Goal: Communication & Community: Answer question/provide support

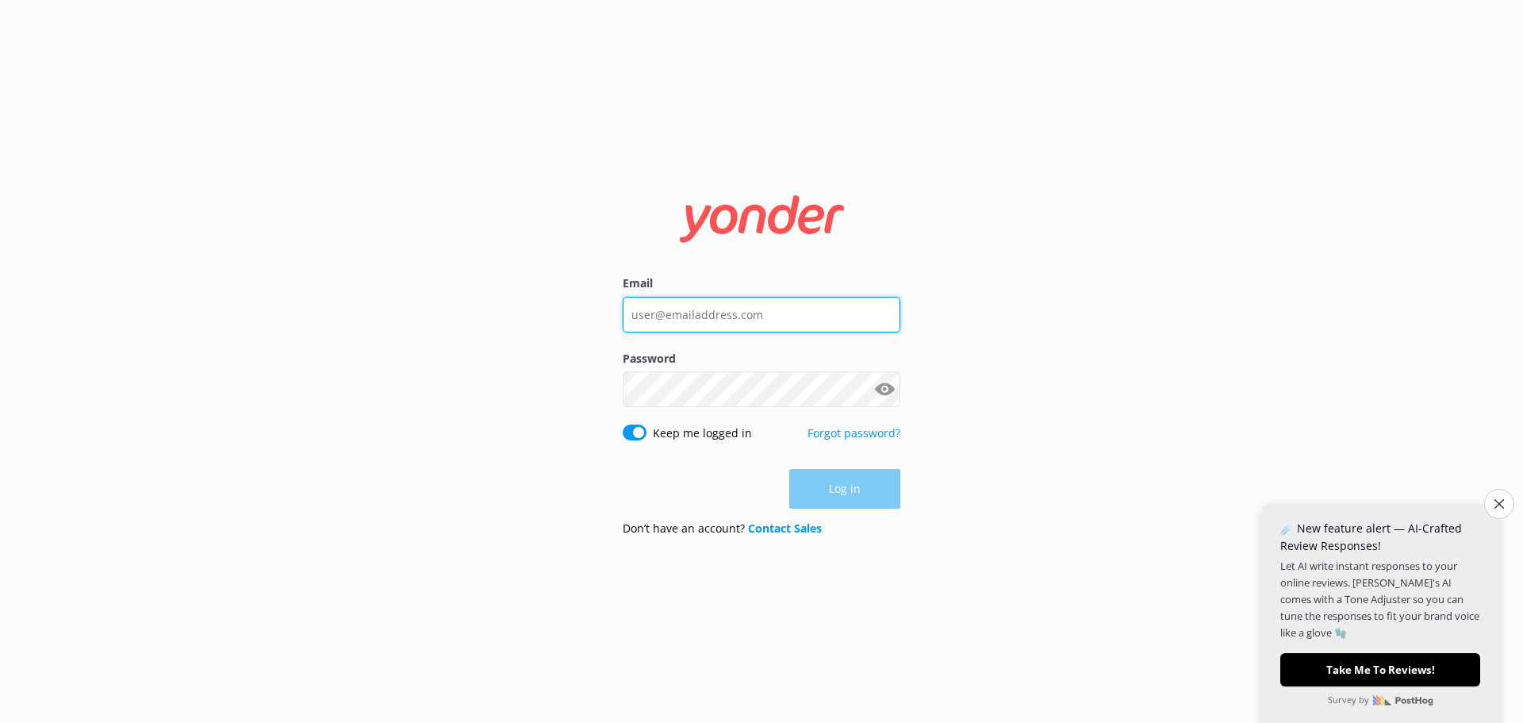
drag, startPoint x: 0, startPoint y: 0, endPoint x: 742, endPoint y: 320, distance: 807.8
click at [742, 320] on input "Email" at bounding box center [762, 315] width 278 height 36
type input "[EMAIL_ADDRESS][DOMAIN_NAME]"
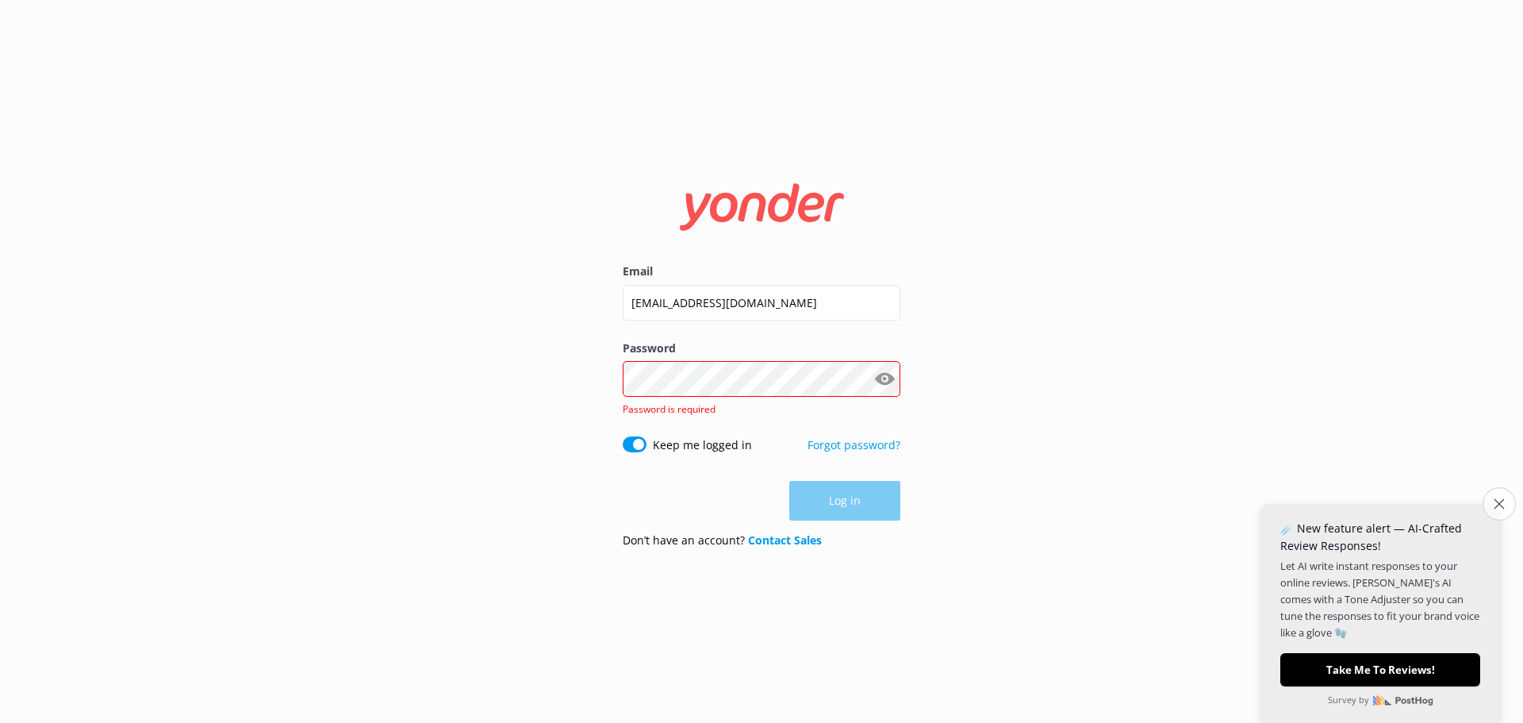
click at [1496, 503] on icon "Close survey" at bounding box center [1499, 503] width 10 height 10
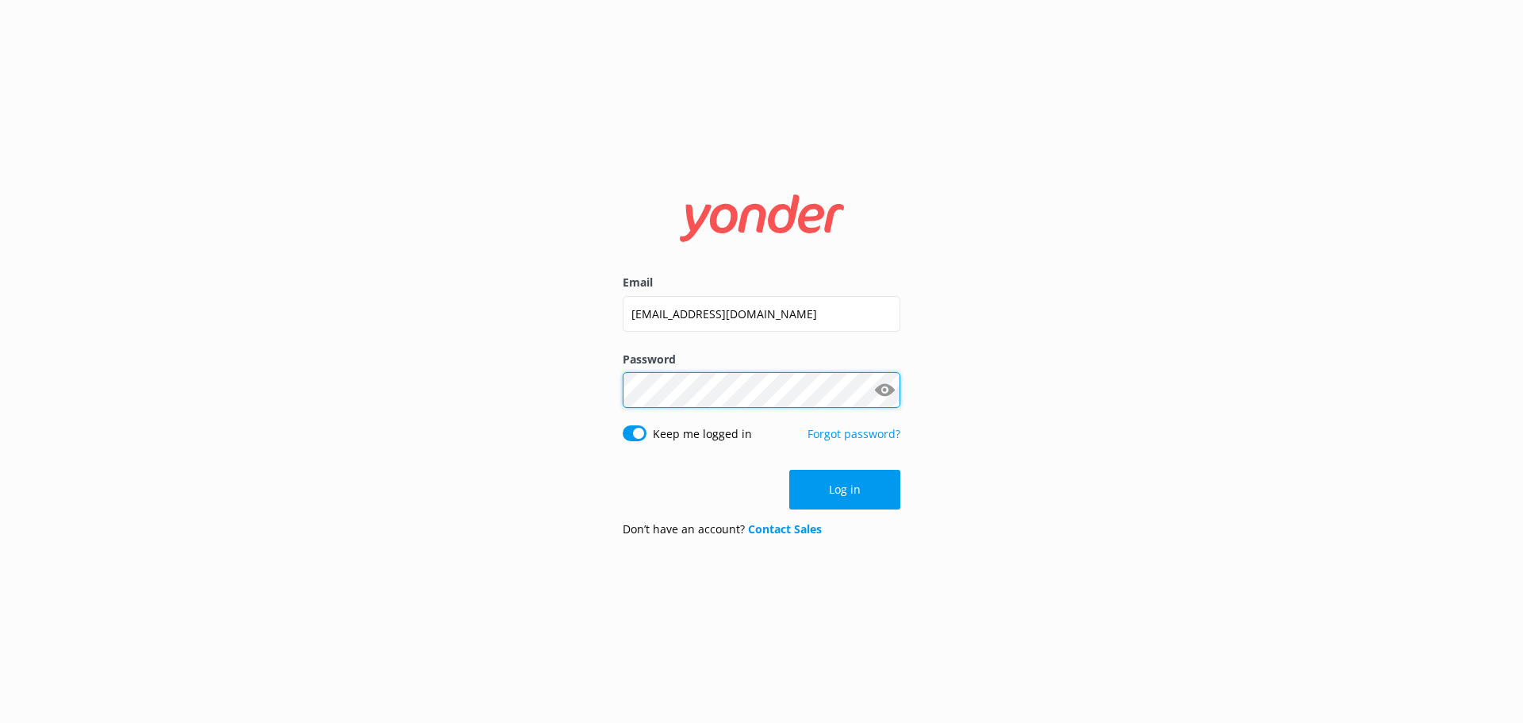
click button "Log in" at bounding box center [844, 490] width 111 height 40
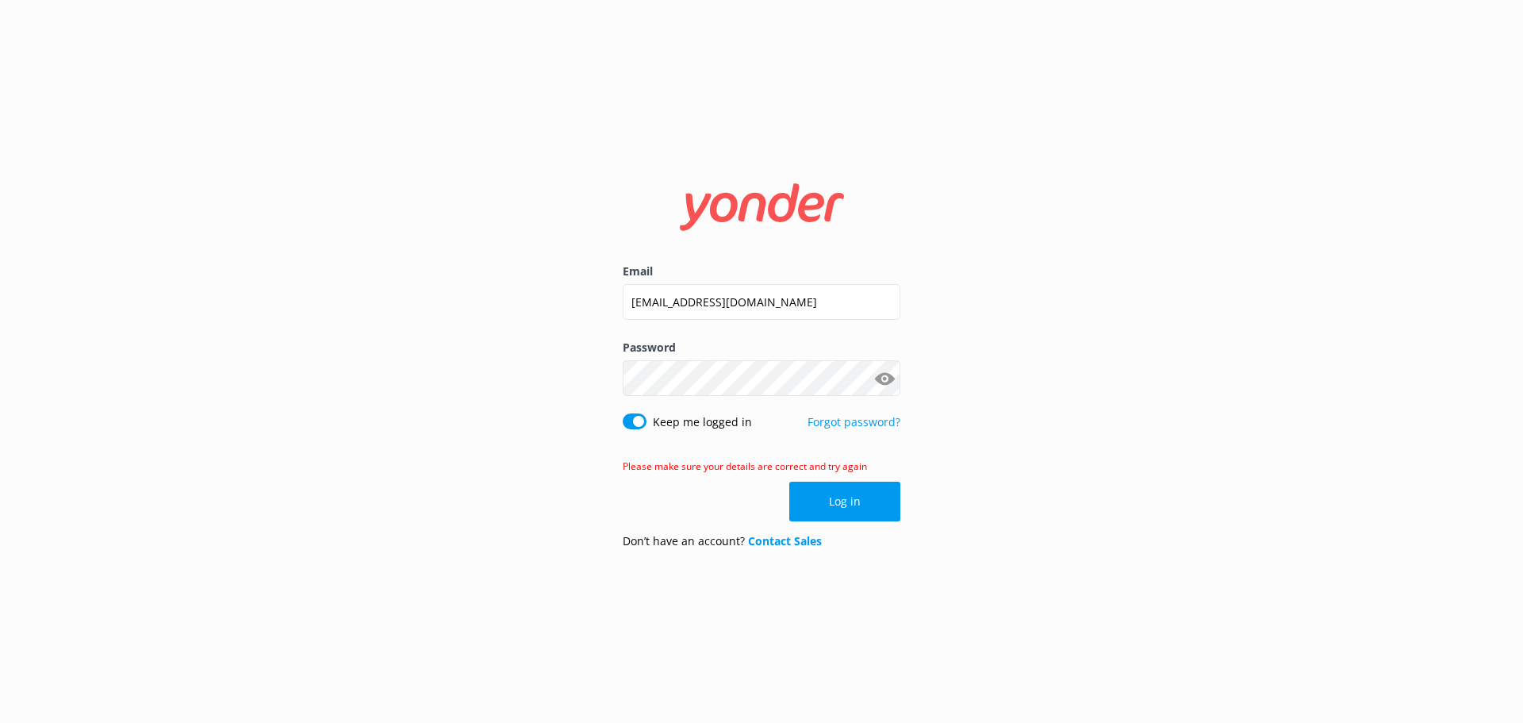
click at [874, 378] on button "Show password" at bounding box center [885, 379] width 32 height 32
click at [848, 509] on button "Log in" at bounding box center [844, 502] width 111 height 40
click at [893, 375] on button "Show password" at bounding box center [885, 379] width 32 height 32
click at [983, 337] on div "Email [EMAIL_ADDRESS][DOMAIN_NAME] Password Show password Keep me logged in For…" at bounding box center [761, 361] width 1523 height 723
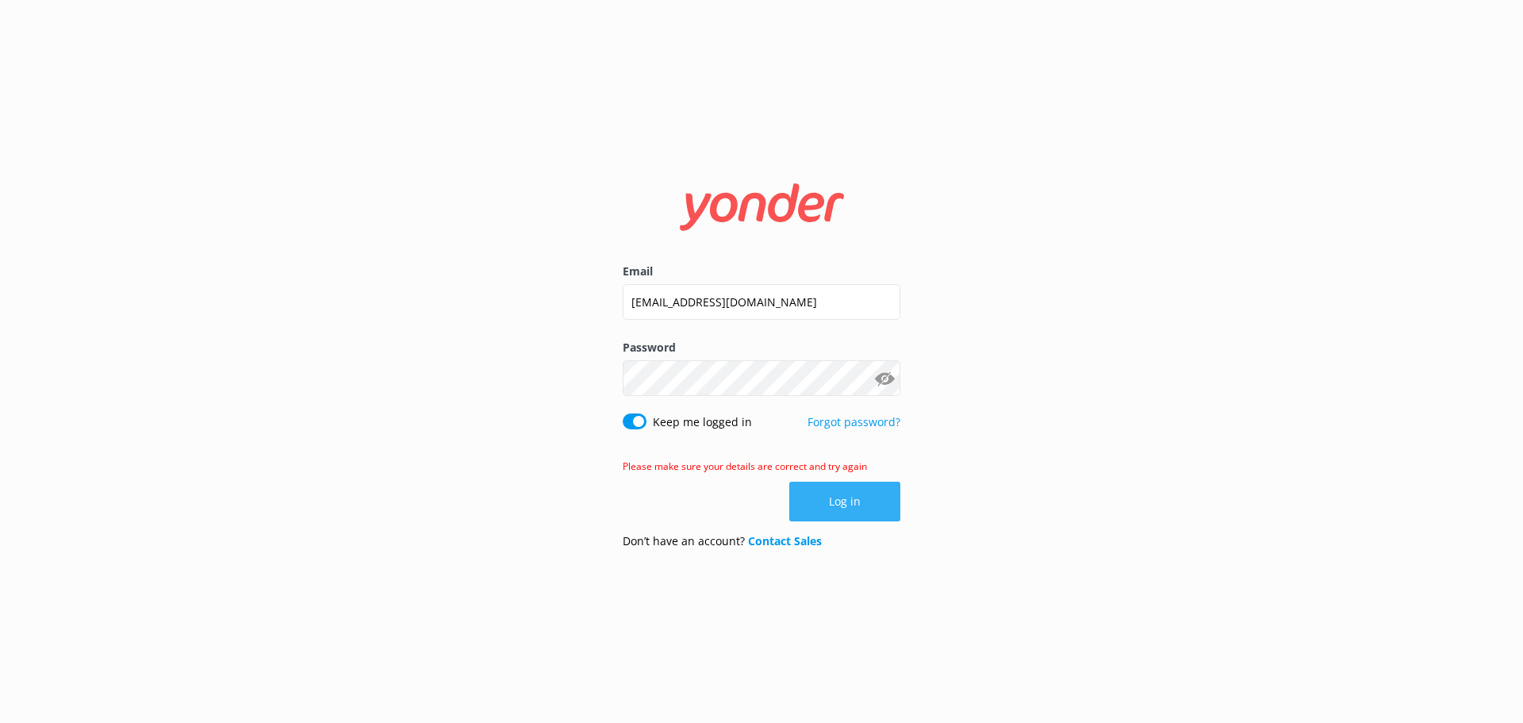
click at [843, 502] on button "Log in" at bounding box center [844, 502] width 111 height 40
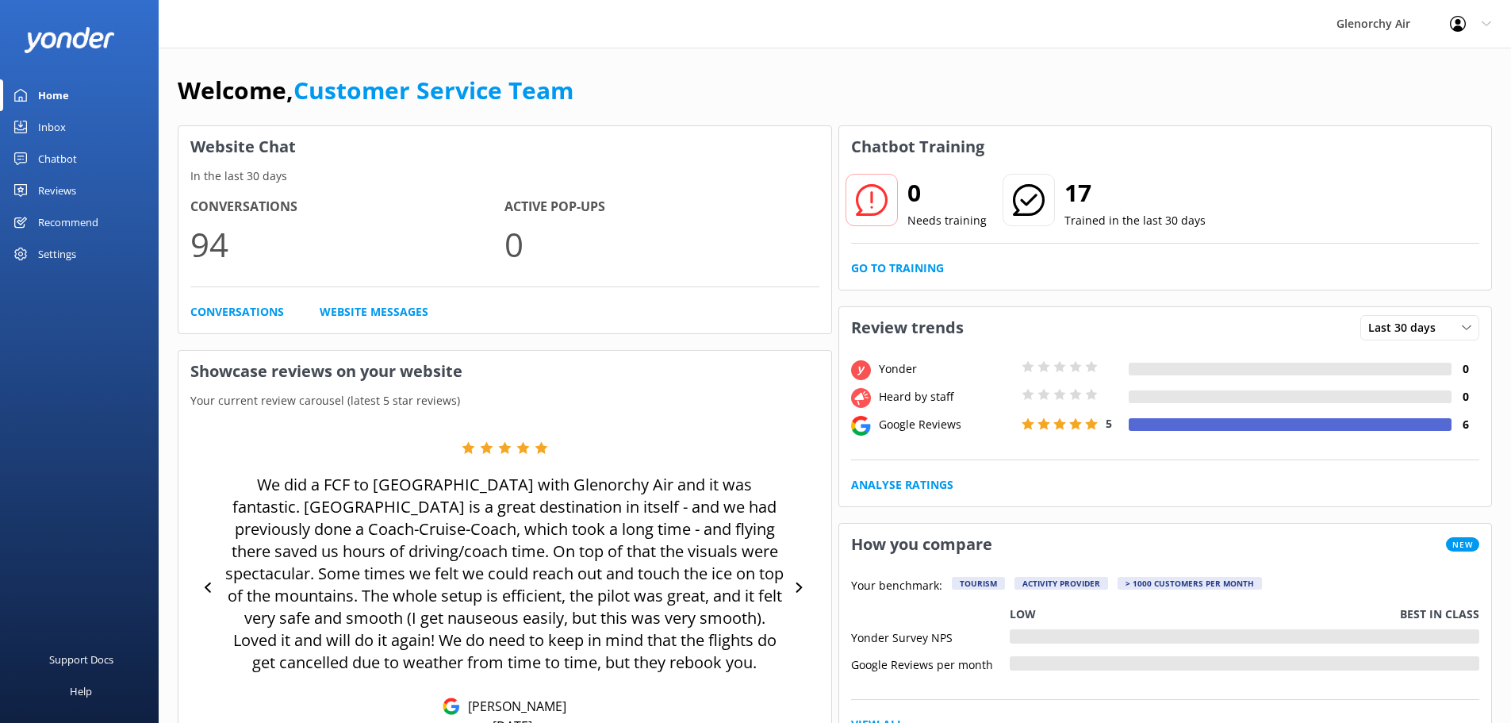
click at [63, 195] on div "Reviews" at bounding box center [57, 191] width 38 height 32
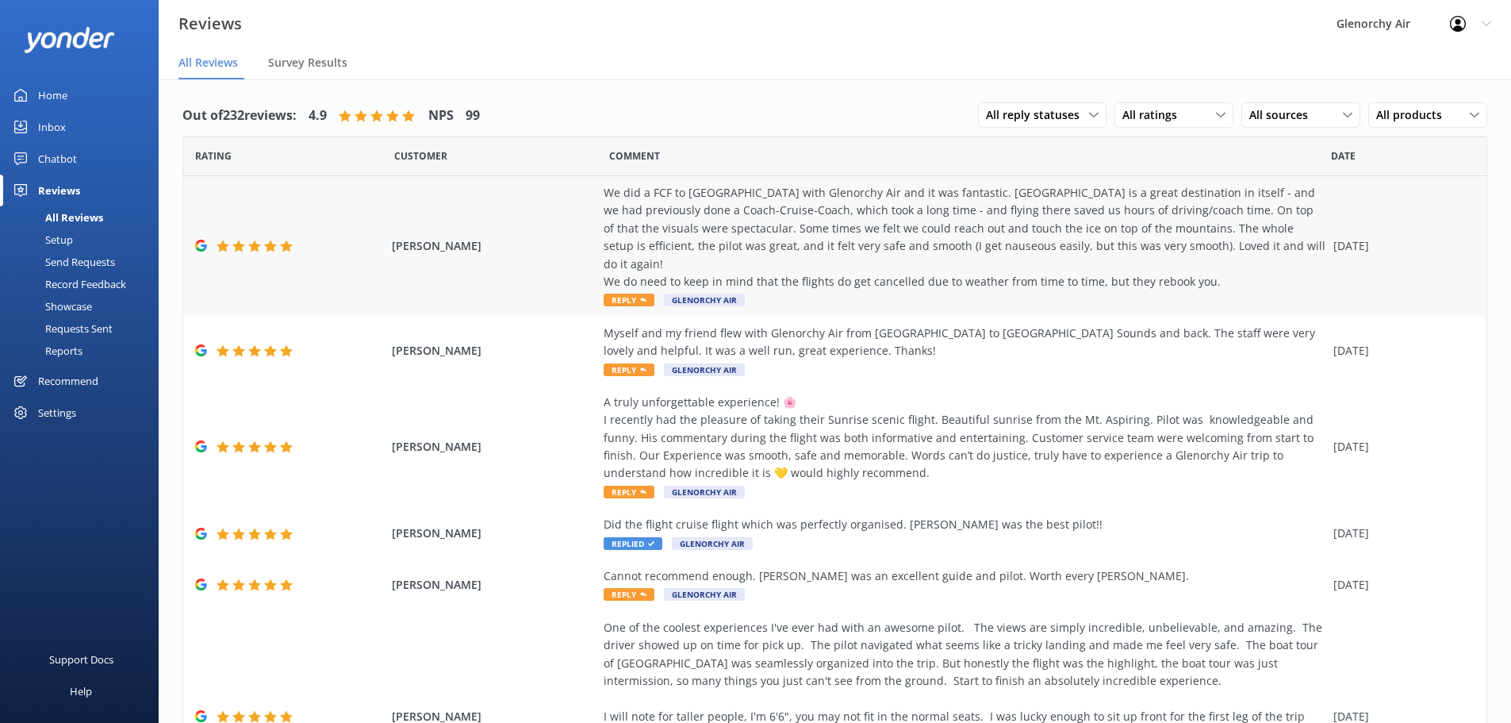
click at [682, 252] on div "We did a FCF to [GEOGRAPHIC_DATA] with Glenorchy Air and it was fantastic. [GEO…" at bounding box center [965, 237] width 722 height 106
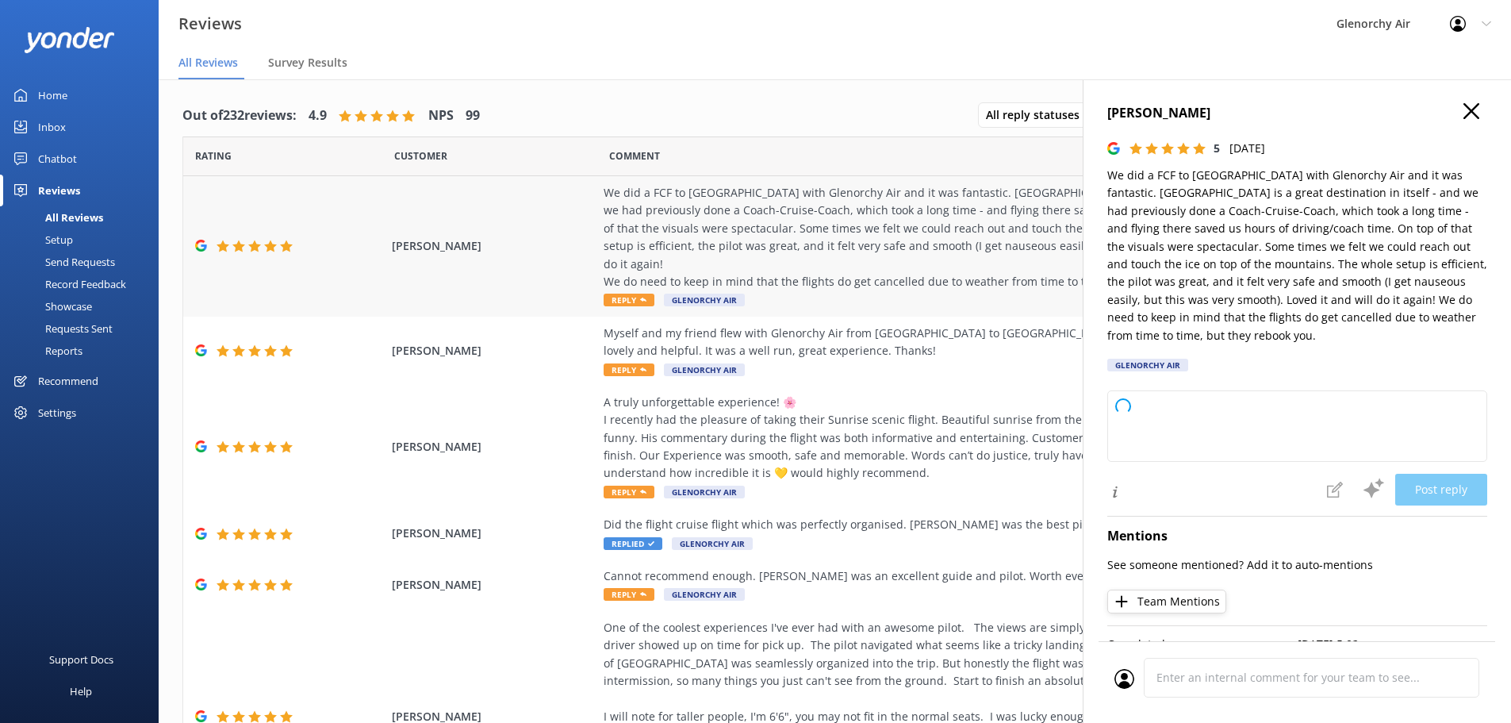
type textarea "Thank you so much for your wonderful review! We’re thrilled to hear you enjoyed…"
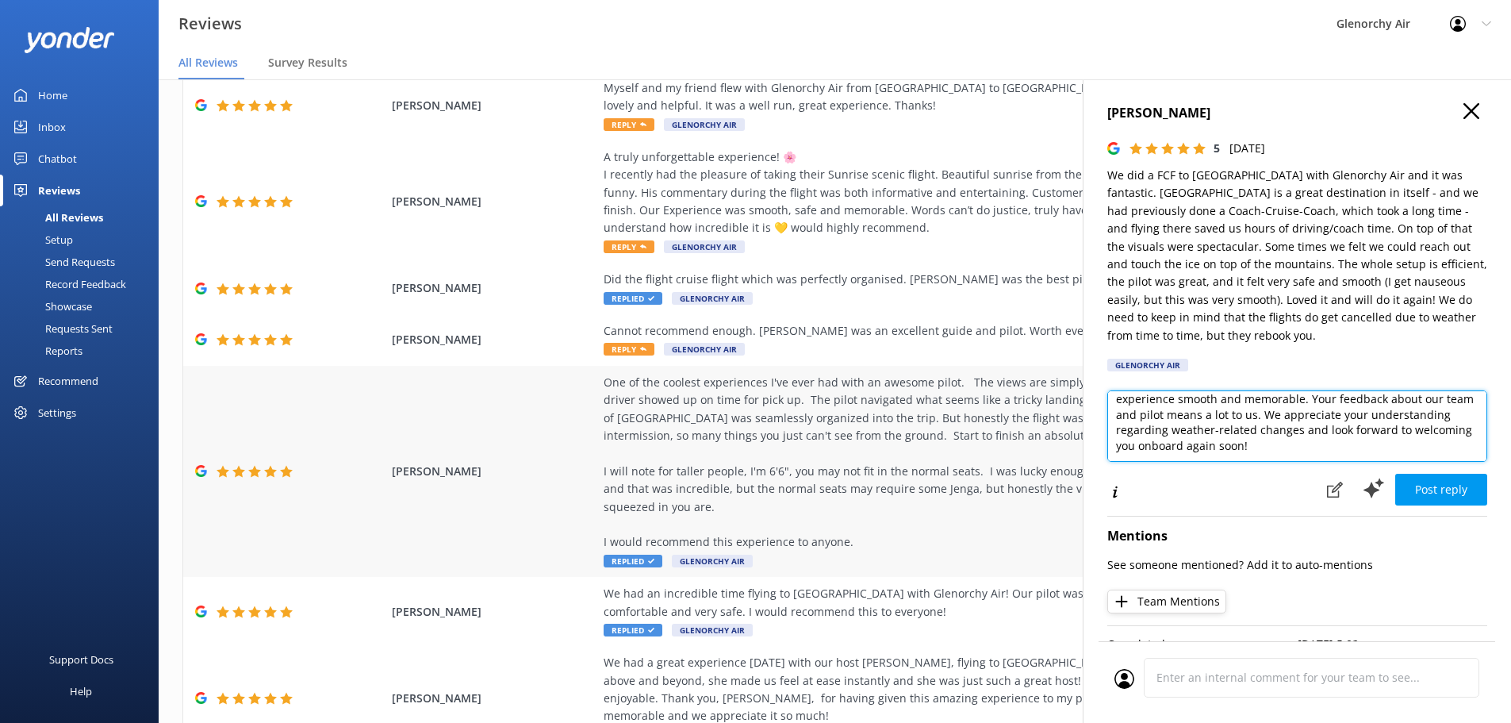
scroll to position [217, 0]
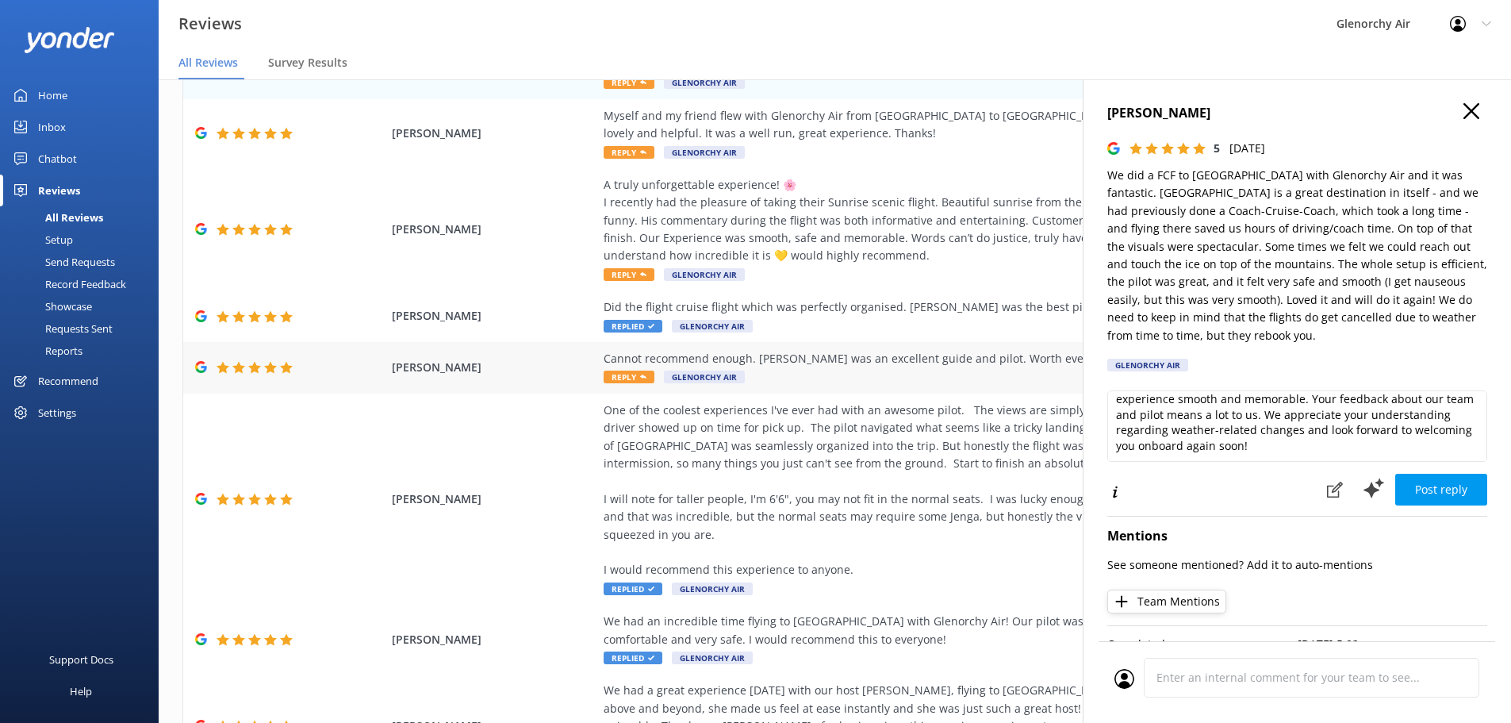
click at [924, 350] on div "Cannot recommend enough. [PERSON_NAME] was an excellent guide and pilot. Worth …" at bounding box center [965, 358] width 722 height 17
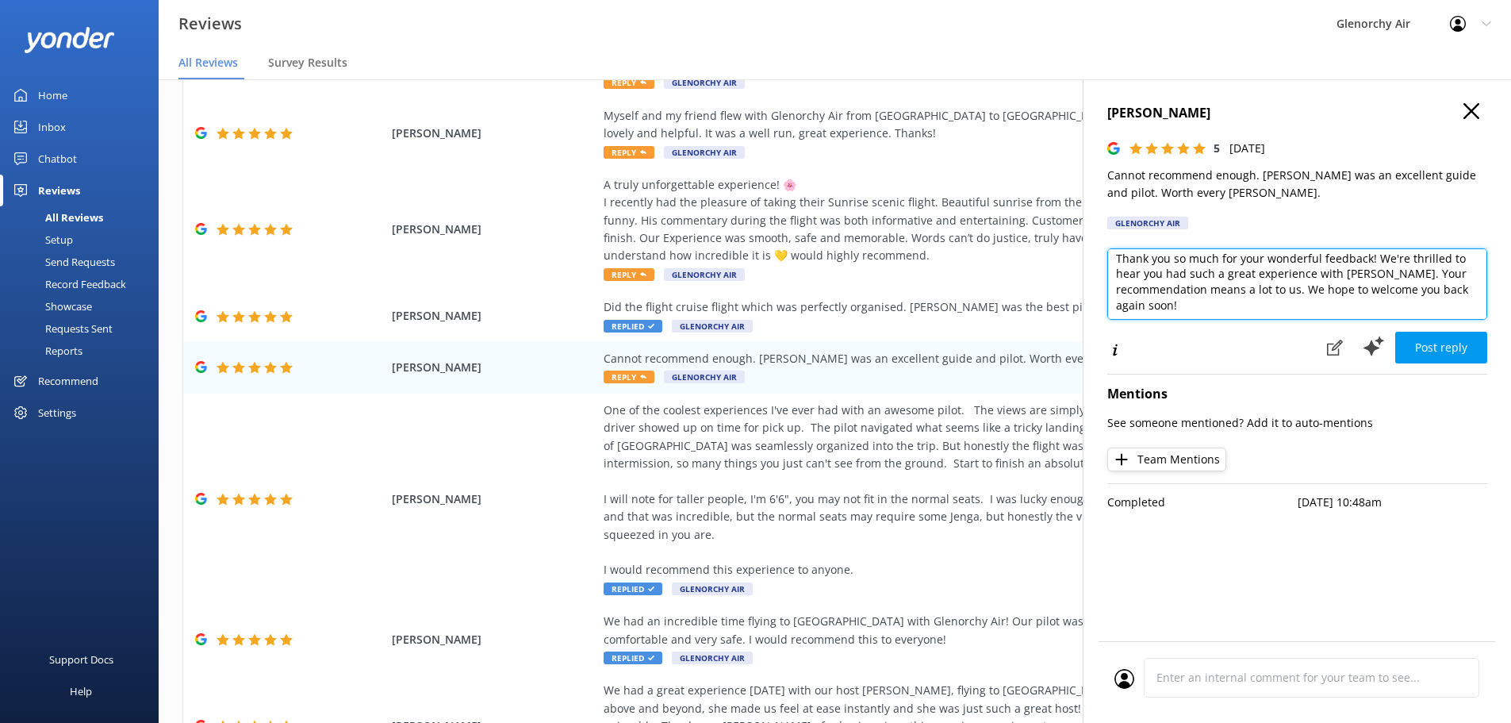
scroll to position [8, 0]
click at [1319, 258] on textarea "Thank you so much for your wonderful feedback! We're thrilled to hear you had s…" at bounding box center [1298, 283] width 380 height 71
click at [1362, 303] on textarea "Thank you for your feedback! We're thrilled to hear you had such a great experi…" at bounding box center [1298, 283] width 380 height 71
type textarea "Thank you for your feedback! We're thrilled to hear you had such a great experi…"
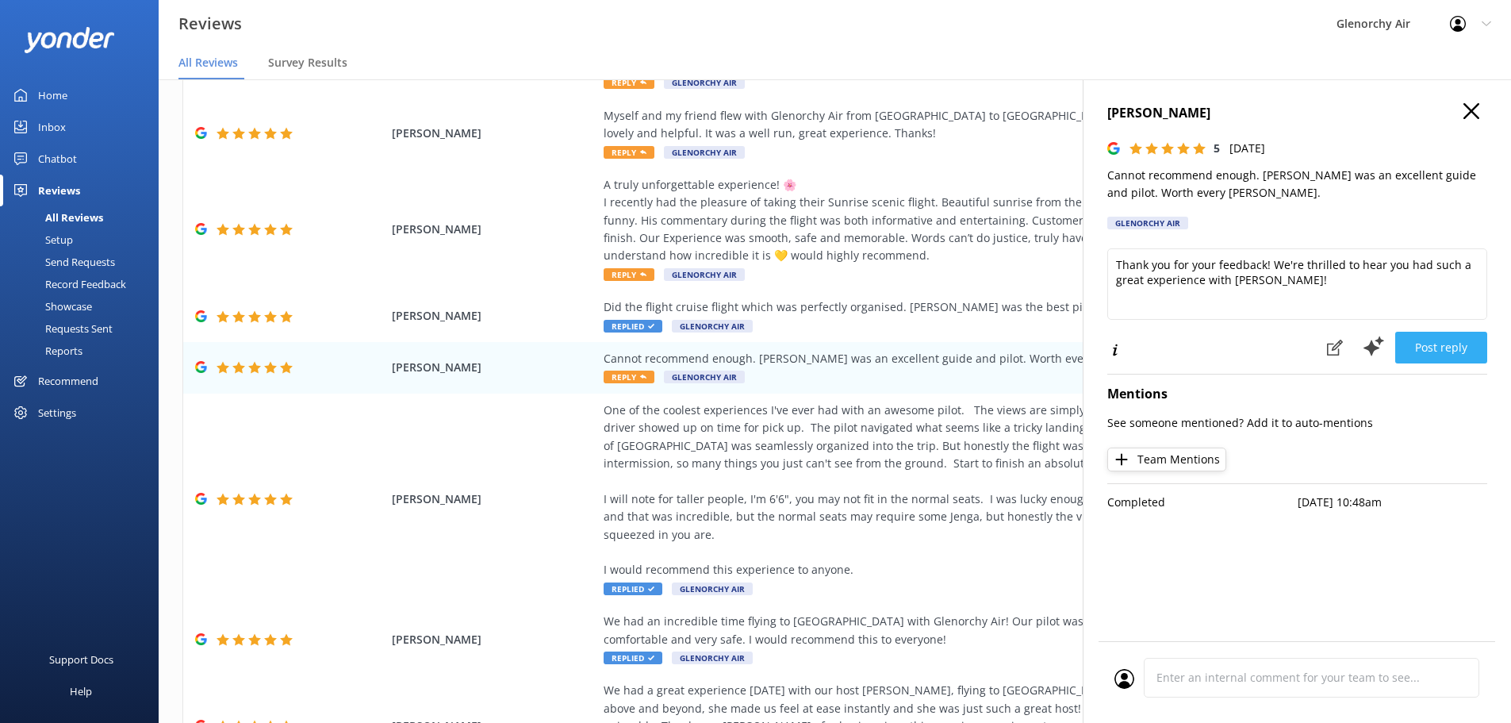
click at [1435, 351] on button "Post reply" at bounding box center [1442, 348] width 92 height 32
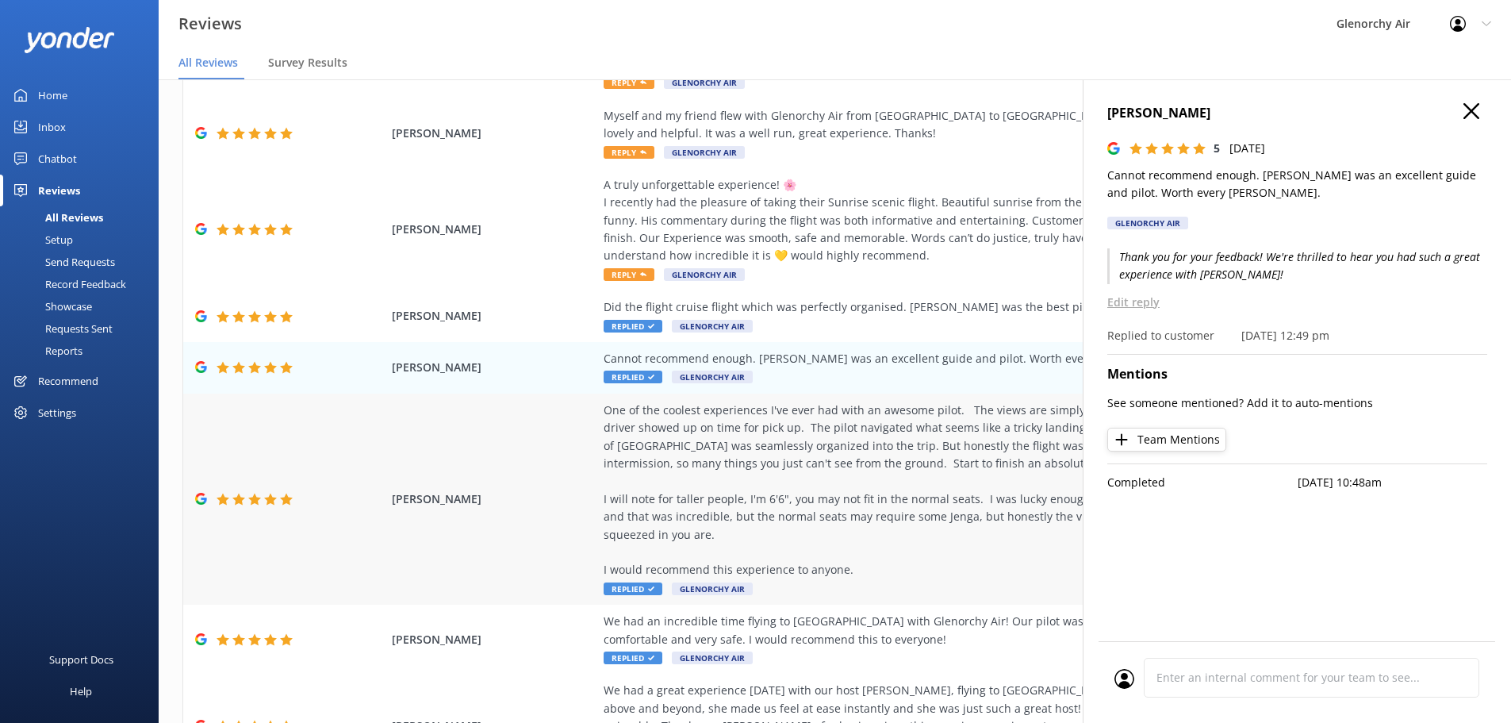
click at [698, 582] on span "Glenorchy Air" at bounding box center [712, 588] width 81 height 13
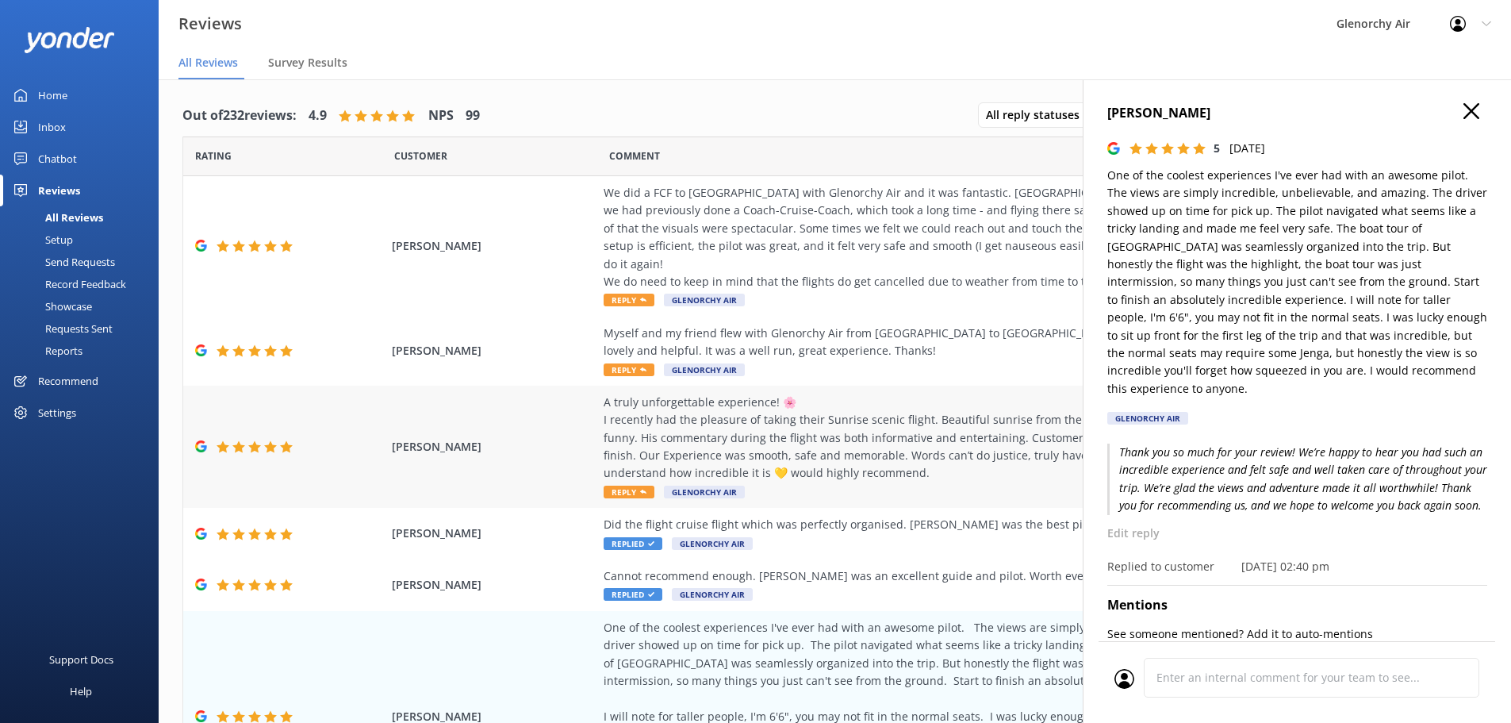
click at [808, 431] on div "A truly unforgettable experience! 🌸 I recently had the pleasure of taking their…" at bounding box center [965, 438] width 722 height 89
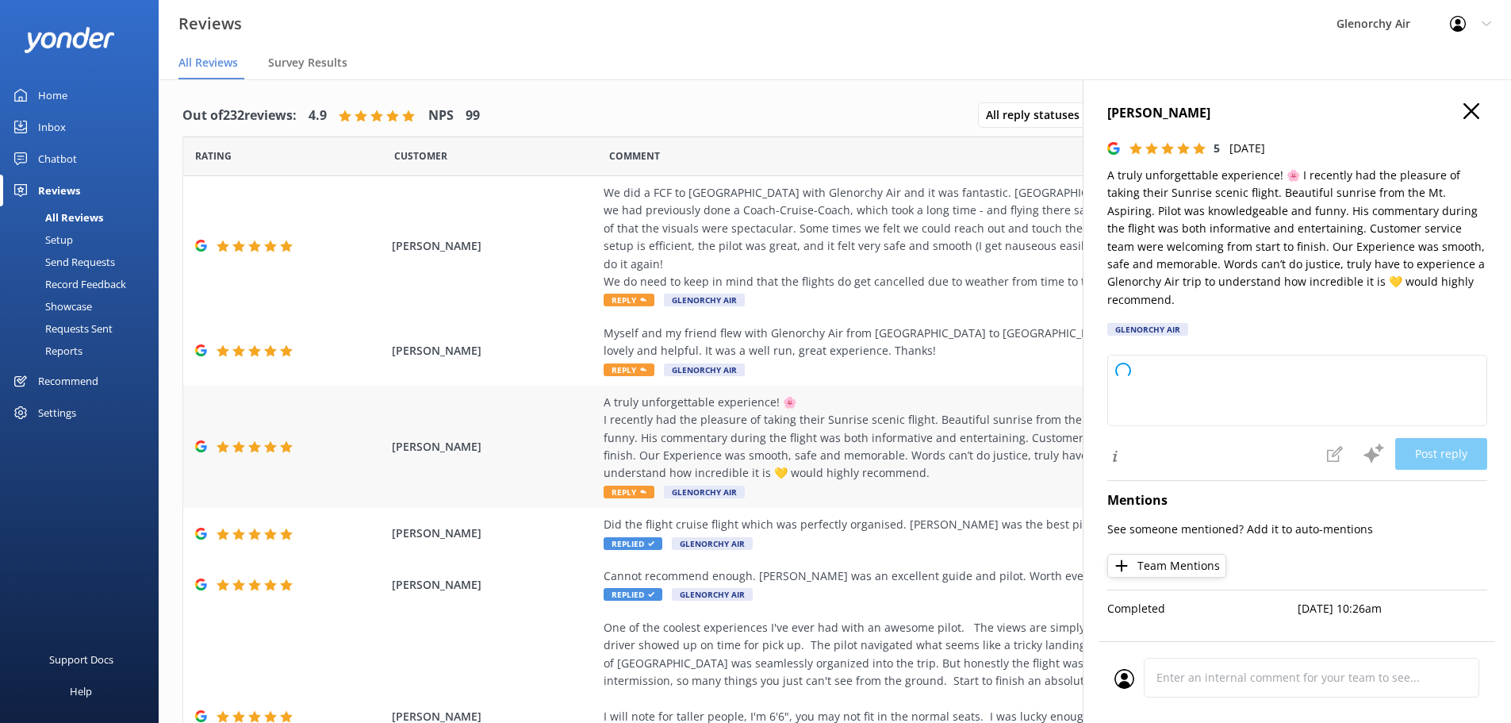
type textarea "Thank you so much for your wonderful review! We’re delighted to hear you enjoye…"
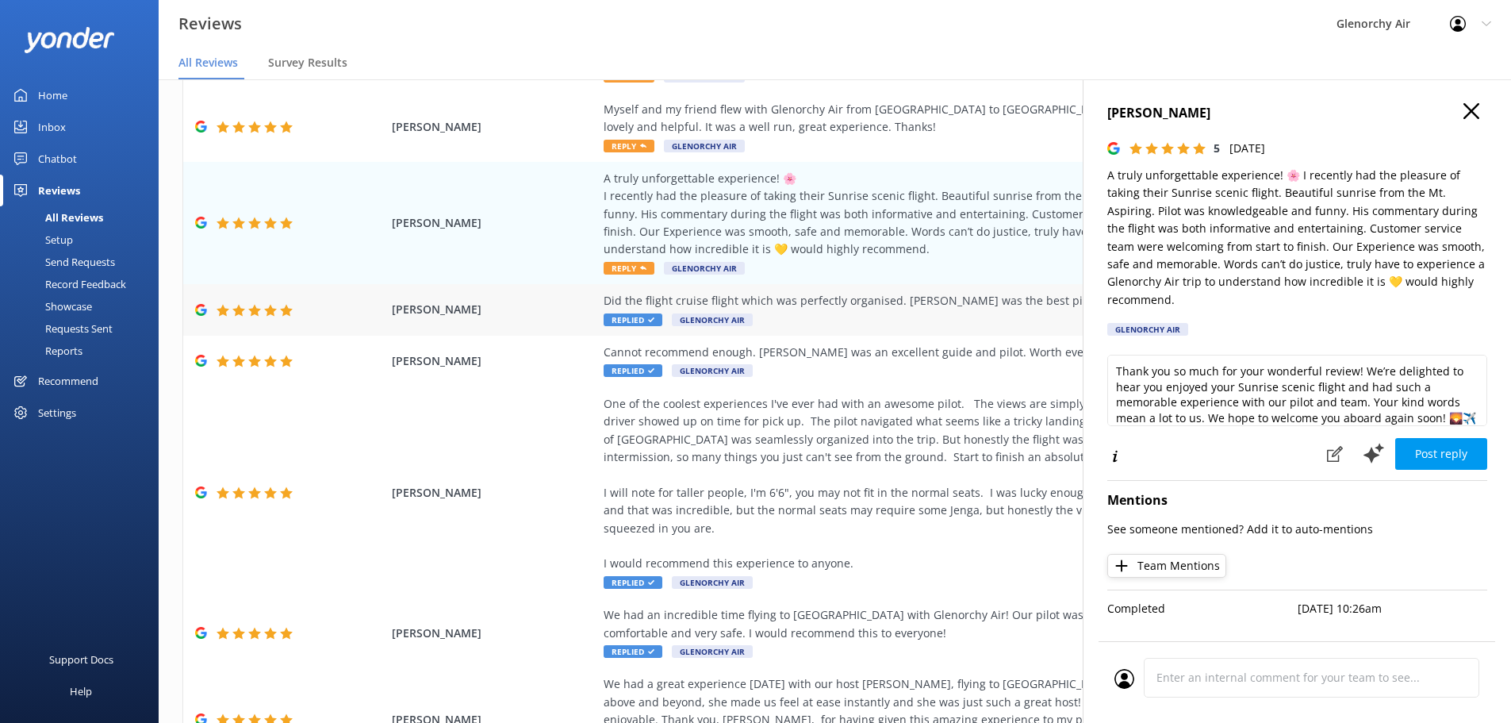
scroll to position [217, 0]
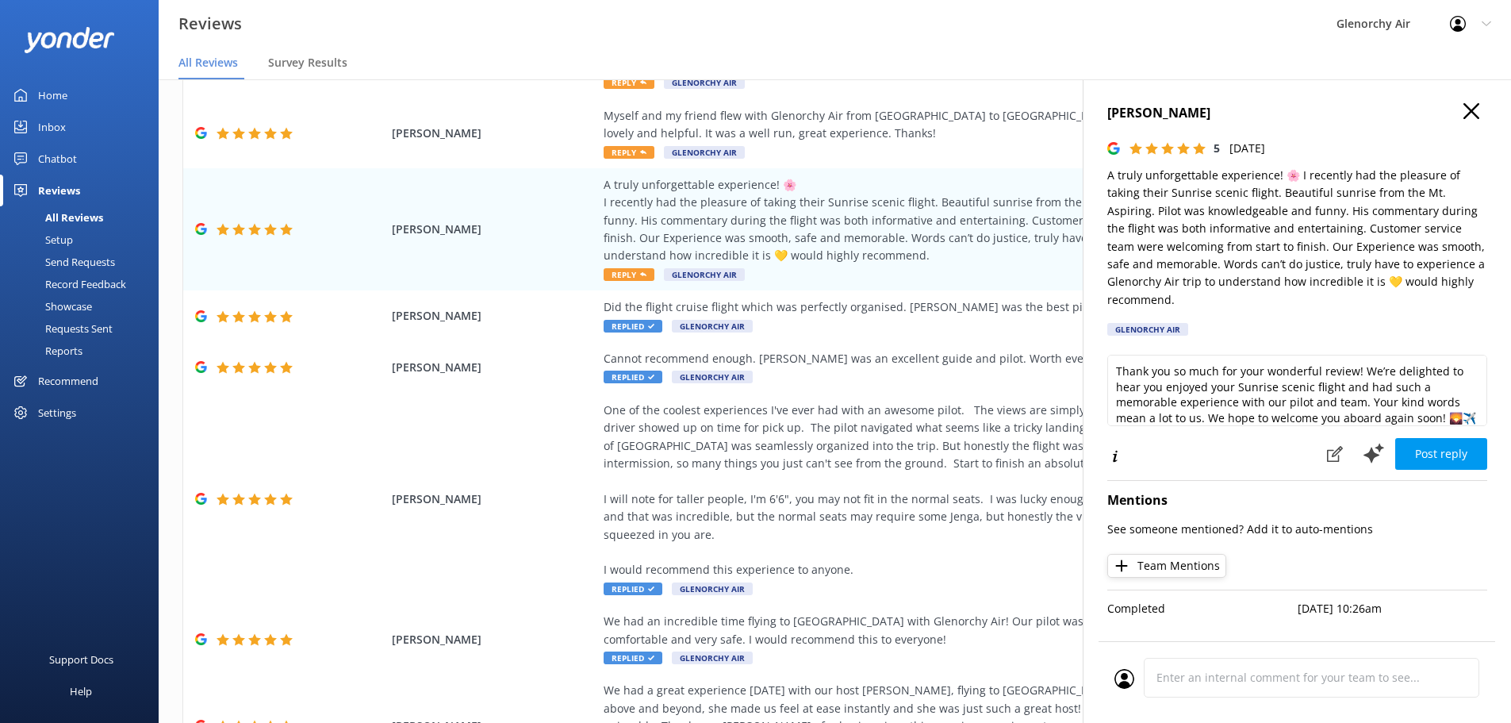
click at [1473, 113] on icon "button" at bounding box center [1472, 111] width 16 height 16
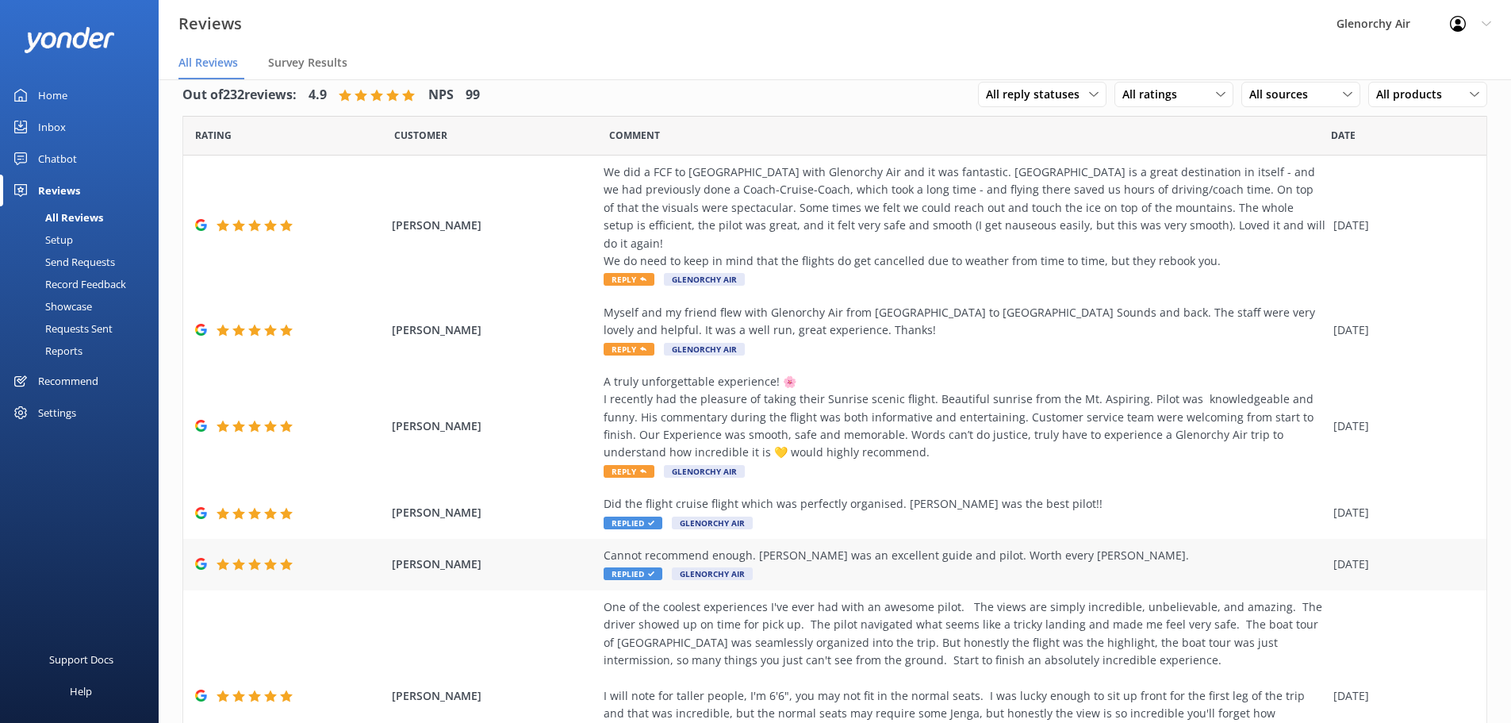
scroll to position [0, 0]
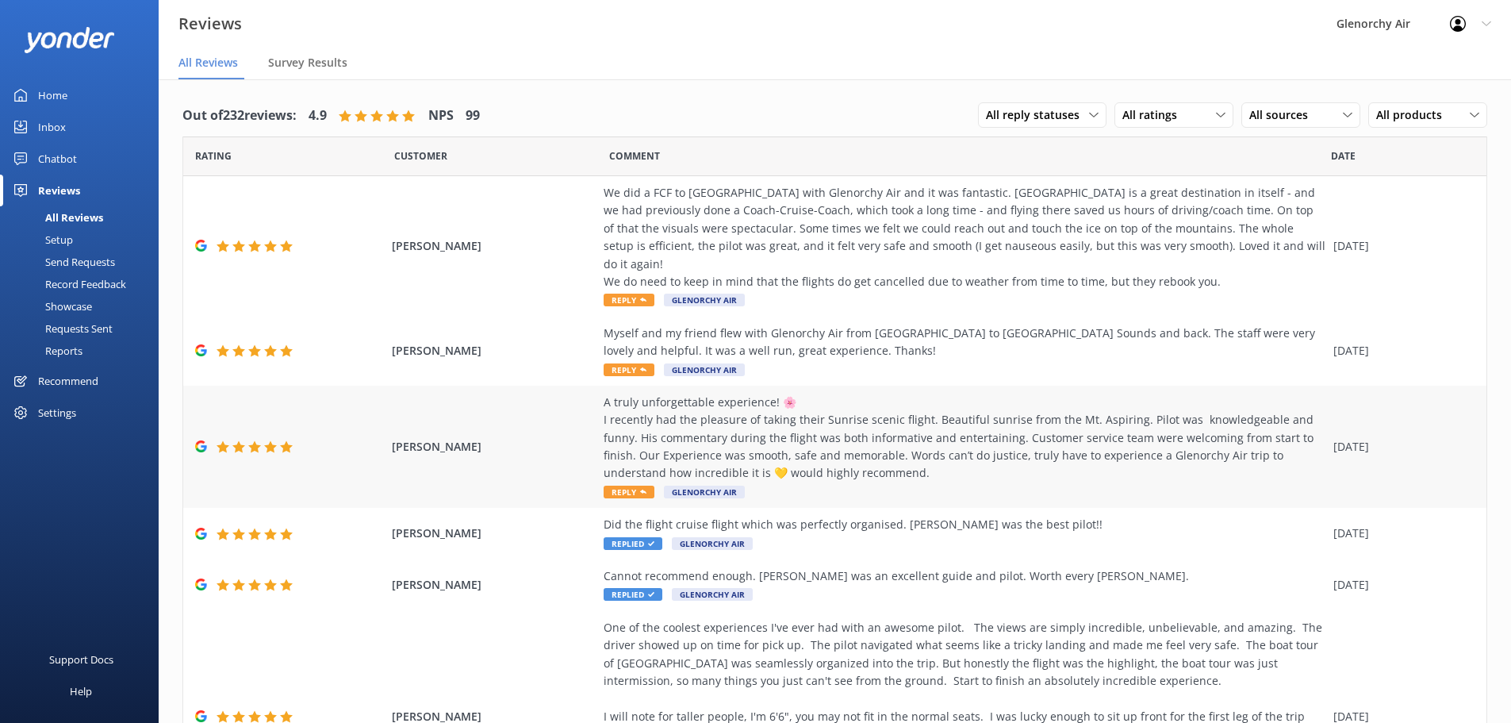
click at [899, 436] on div "A truly unforgettable experience! 🌸 I recently had the pleasure of taking their…" at bounding box center [965, 438] width 722 height 89
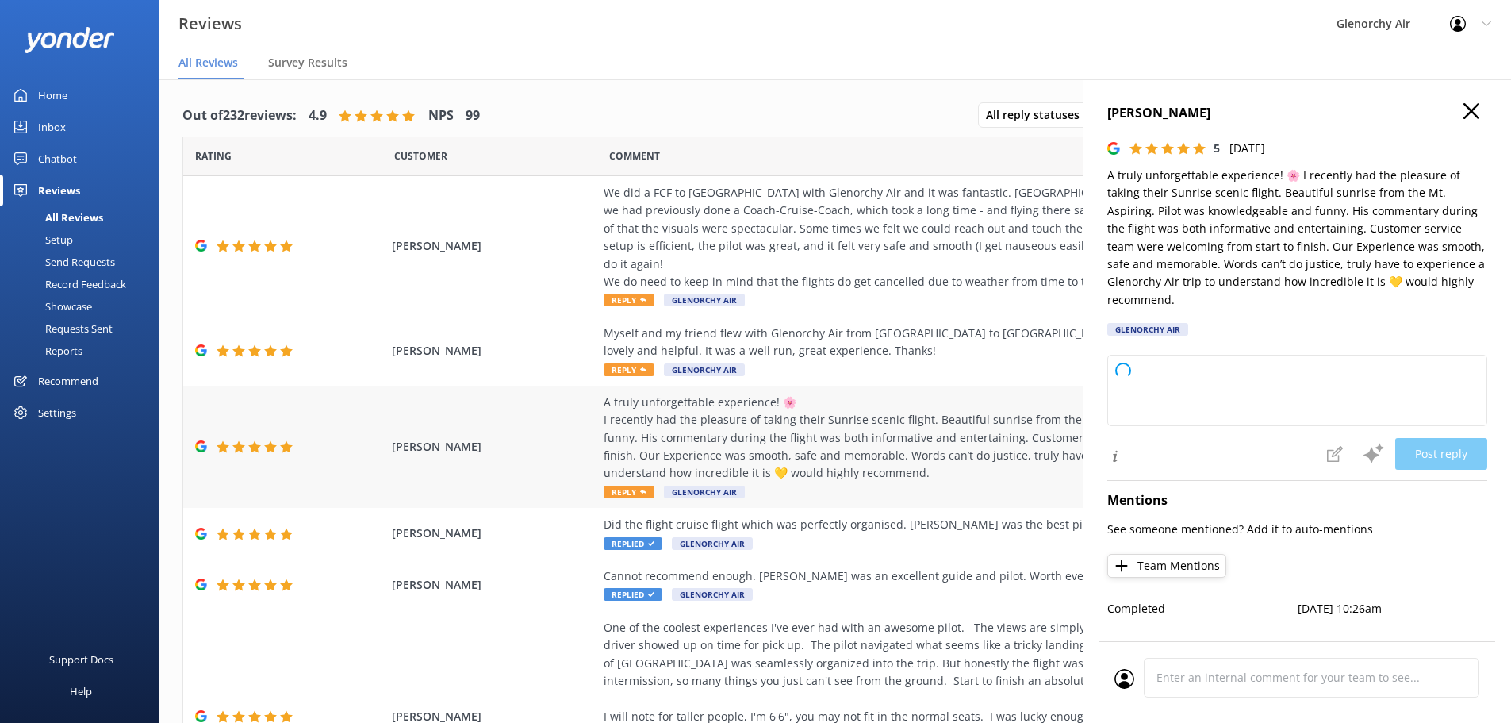
type textarea "Thank you so much for your wonderful review! We’re thrilled to hear you enjoyed…"
